Goal: Entertainment & Leisure: Browse casually

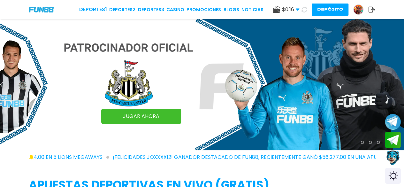
click at [336, 5] on button "Depósito" at bounding box center [330, 10] width 37 height 12
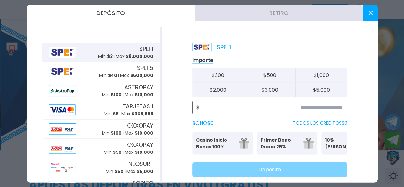
click at [289, 108] on input at bounding box center [271, 108] width 143 height 8
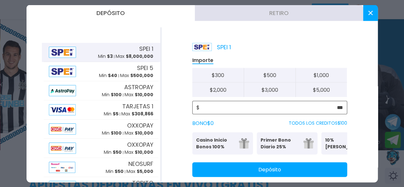
type input "***"
click at [305, 173] on button "Depósito" at bounding box center [269, 169] width 155 height 15
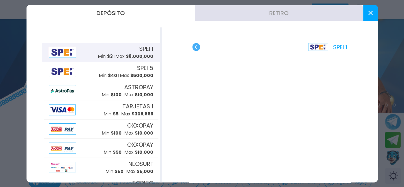
scroll to position [38, 0]
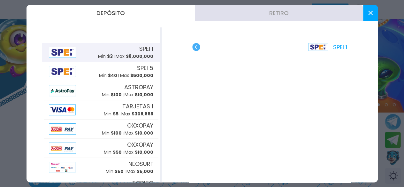
click at [369, 12] on icon at bounding box center [370, 13] width 4 height 4
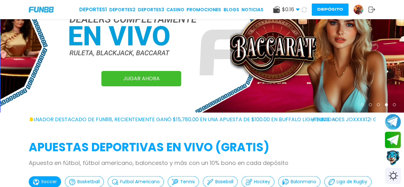
click at [302, 8] on icon at bounding box center [304, 9] width 5 height 5
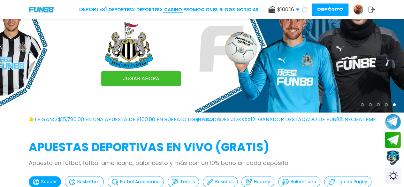
click at [179, 9] on link "CASINO" at bounding box center [173, 9] width 18 height 7
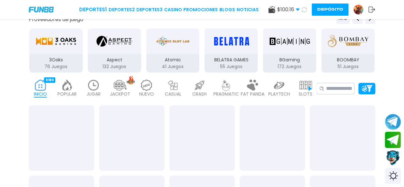
scroll to position [103, 0]
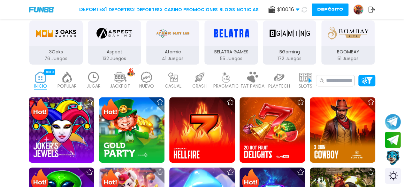
click at [99, 78] on img at bounding box center [93, 77] width 13 height 11
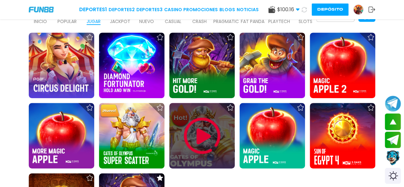
scroll to position [167, 0]
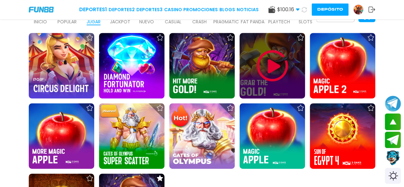
click at [265, 64] on img at bounding box center [272, 66] width 38 height 38
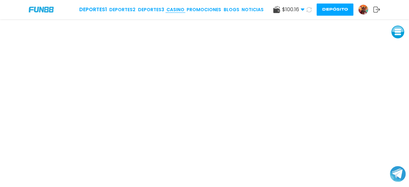
click at [174, 10] on link "CASINO" at bounding box center [175, 9] width 18 height 7
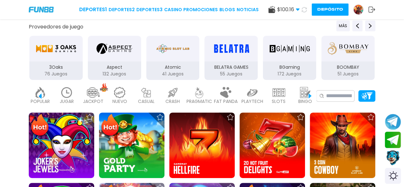
scroll to position [0, 28]
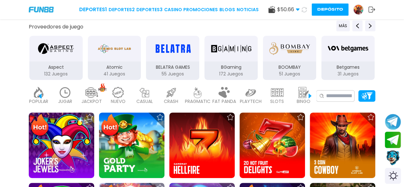
click at [62, 96] on img at bounding box center [65, 92] width 13 height 11
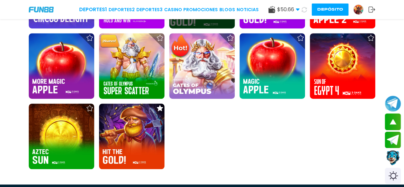
scroll to position [237, 0]
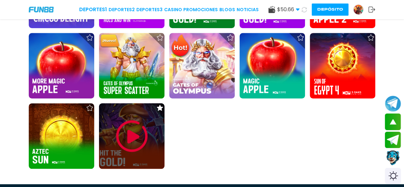
click at [140, 134] on img at bounding box center [132, 136] width 38 height 38
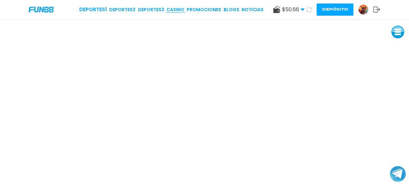
click at [180, 10] on link "CASINO" at bounding box center [175, 9] width 18 height 7
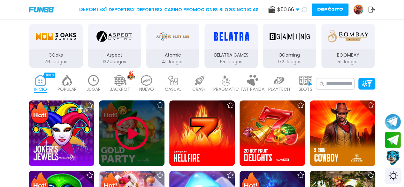
scroll to position [100, 0]
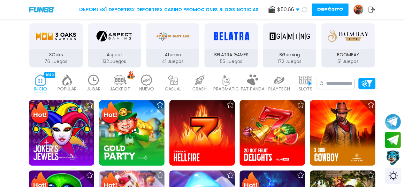
click at [94, 83] on img at bounding box center [93, 79] width 13 height 11
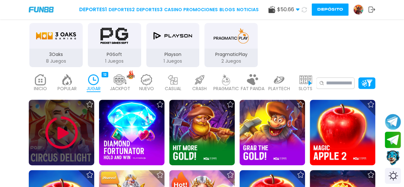
click at [78, 120] on img at bounding box center [61, 132] width 38 height 38
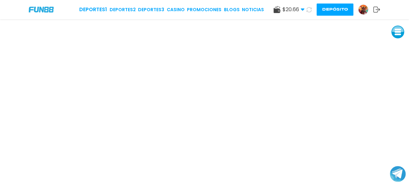
click at [350, 0] on div at bounding box center [204, 0] width 409 height 0
click at [305, 8] on button at bounding box center [309, 9] width 9 height 9
click at [178, 9] on link "CASINO" at bounding box center [176, 9] width 18 height 7
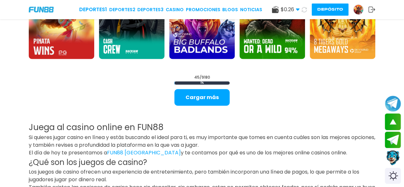
scroll to position [770, 0]
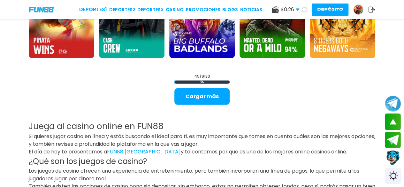
click at [360, 10] on img at bounding box center [359, 10] width 10 height 10
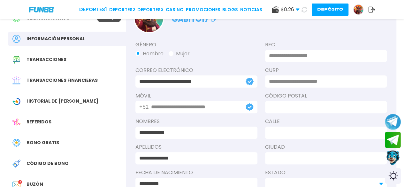
scroll to position [41, 0]
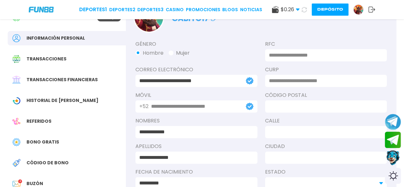
click at [53, 147] on div "Bono Gratis" at bounding box center [67, 142] width 118 height 14
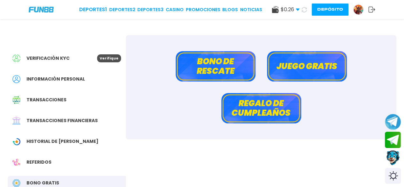
click at [199, 60] on button "Bono de rescate" at bounding box center [216, 66] width 80 height 30
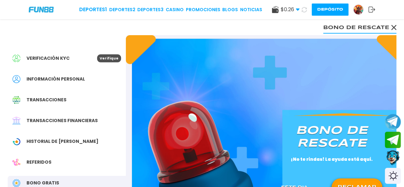
click at [357, 182] on button "RECLAMAR" at bounding box center [357, 187] width 46 height 13
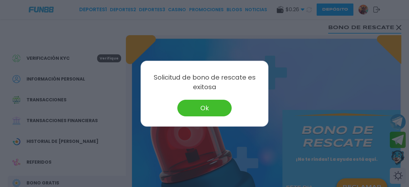
click at [222, 112] on button "Ok" at bounding box center [204, 108] width 54 height 17
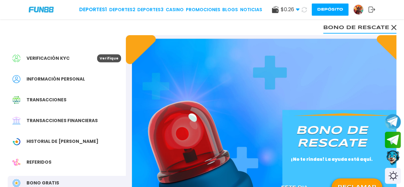
click at [304, 9] on icon at bounding box center [304, 9] width 5 height 5
click at [178, 11] on link "CASINO" at bounding box center [175, 9] width 18 height 7
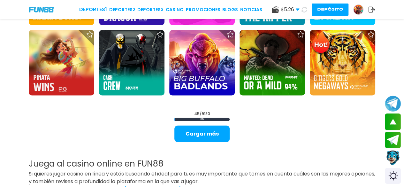
scroll to position [734, 0]
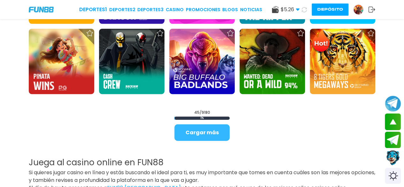
click at [204, 138] on button "Cargar más" at bounding box center [201, 132] width 55 height 17
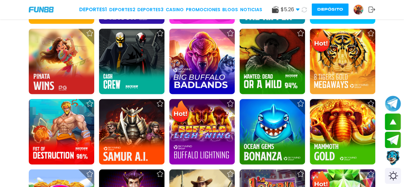
scroll to position [841, 0]
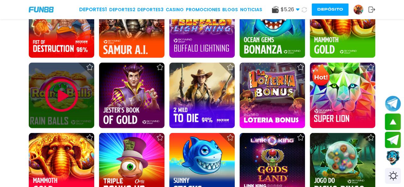
click at [61, 100] on img at bounding box center [61, 95] width 38 height 38
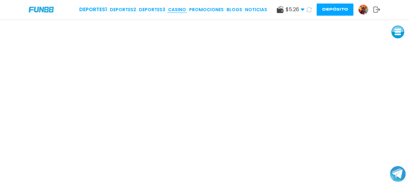
click at [183, 8] on link "CASINO" at bounding box center [177, 9] width 18 height 7
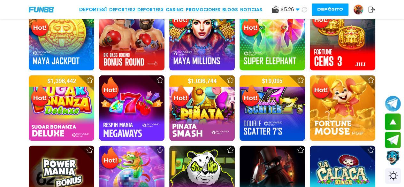
scroll to position [622, 0]
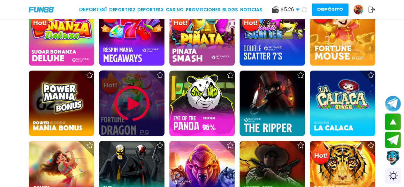
click at [146, 107] on img at bounding box center [132, 103] width 38 height 38
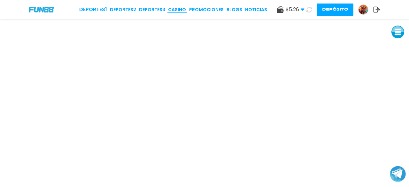
drag, startPoint x: 179, startPoint y: 5, endPoint x: 179, endPoint y: 9, distance: 4.2
click at [179, 9] on div "Deportes 1 Deportes 2 Deportes 3 CASINO Promociones BLOGS NOTICIAS $ 5.26 Diner…" at bounding box center [204, 9] width 409 height 19
click at [179, 9] on link "CASINO" at bounding box center [177, 9] width 18 height 7
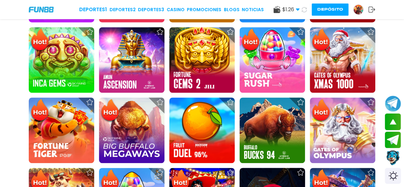
scroll to position [314, 0]
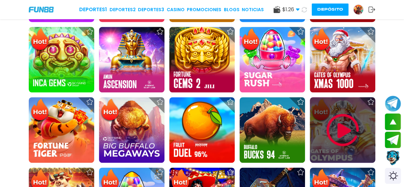
click at [325, 120] on img at bounding box center [343, 130] width 38 height 38
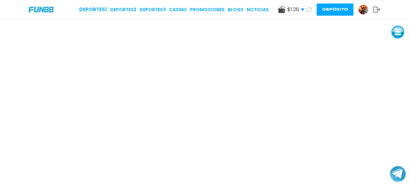
click at [180, 13] on div "Deportes 1 Deportes 2 Deportes 3 CASINO Promociones BLOGS NOTICIAS" at bounding box center [173, 10] width 189 height 8
click at [181, 8] on link "CASINO" at bounding box center [178, 9] width 18 height 7
